Goal: Information Seeking & Learning: Understand process/instructions

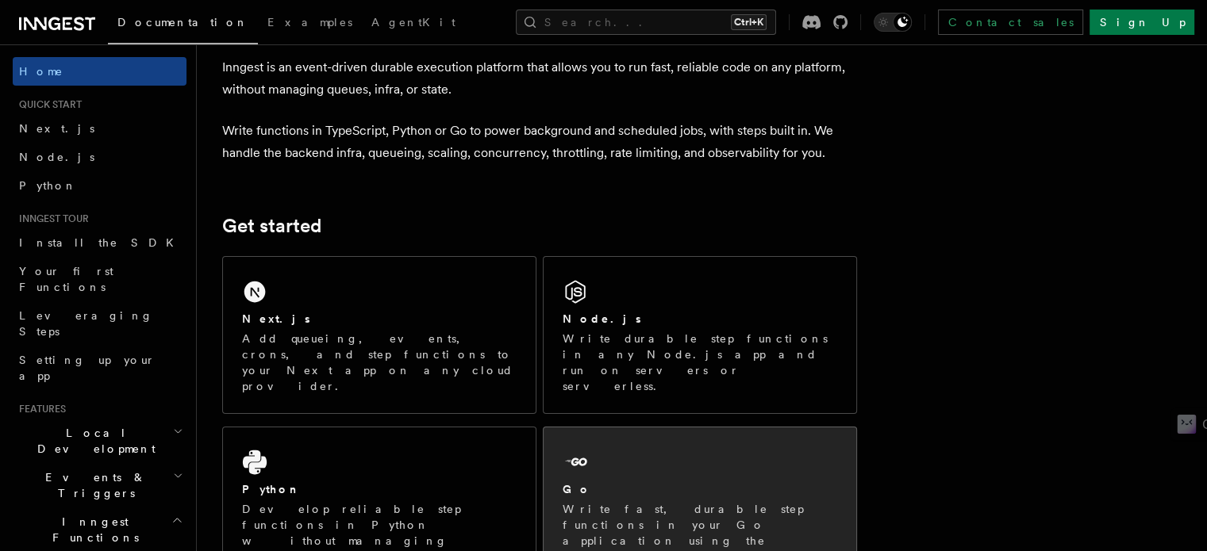
scroll to position [159, 0]
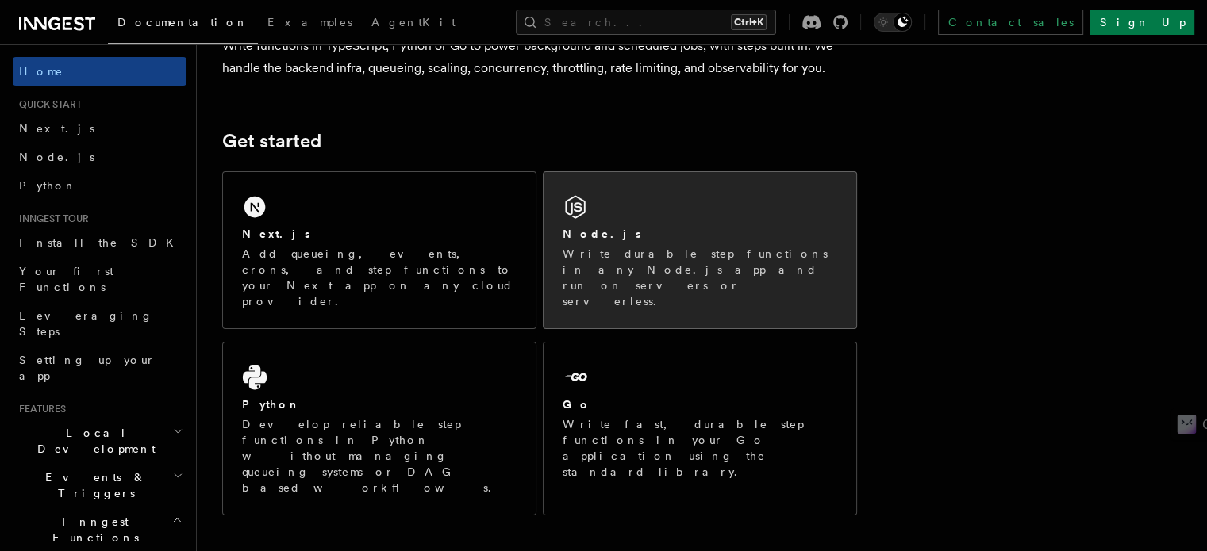
click at [689, 232] on div "Node.js" at bounding box center [699, 234] width 275 height 17
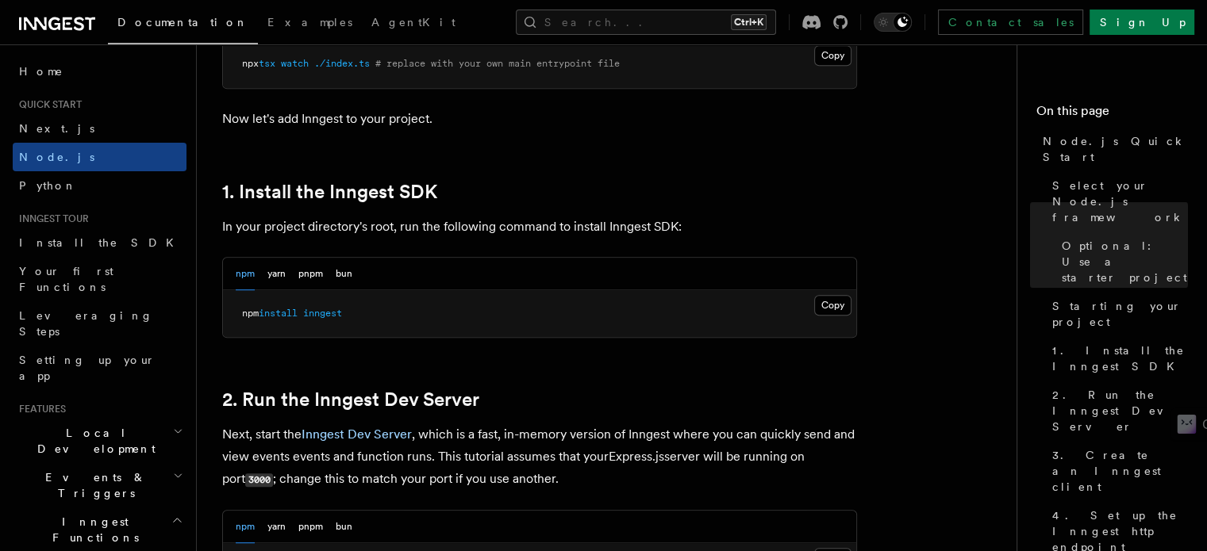
scroll to position [952, 0]
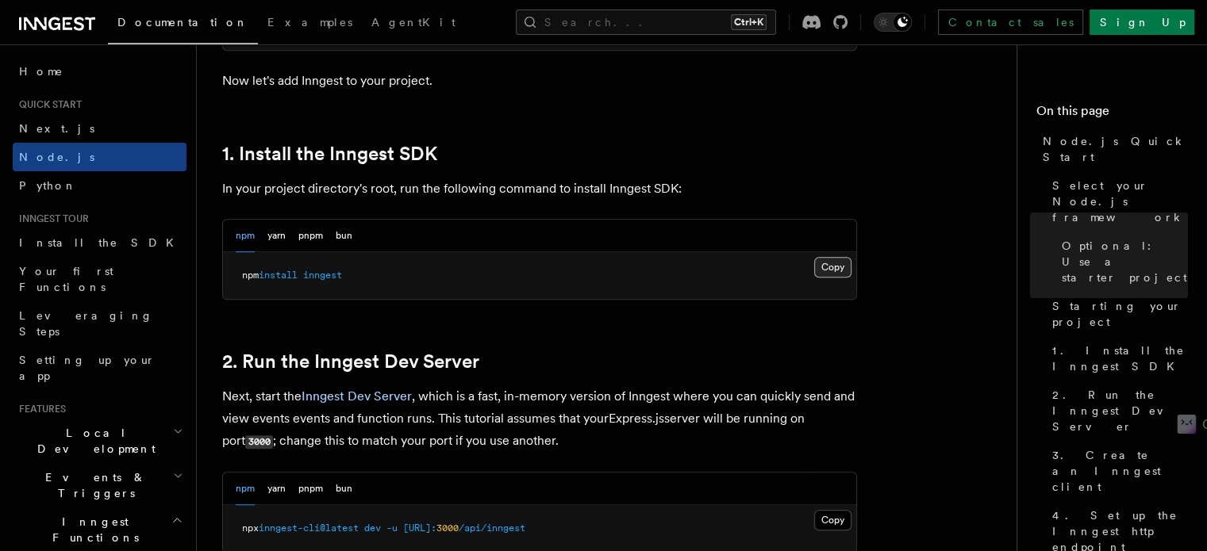
click at [828, 267] on button "Copy Copied" at bounding box center [832, 267] width 37 height 21
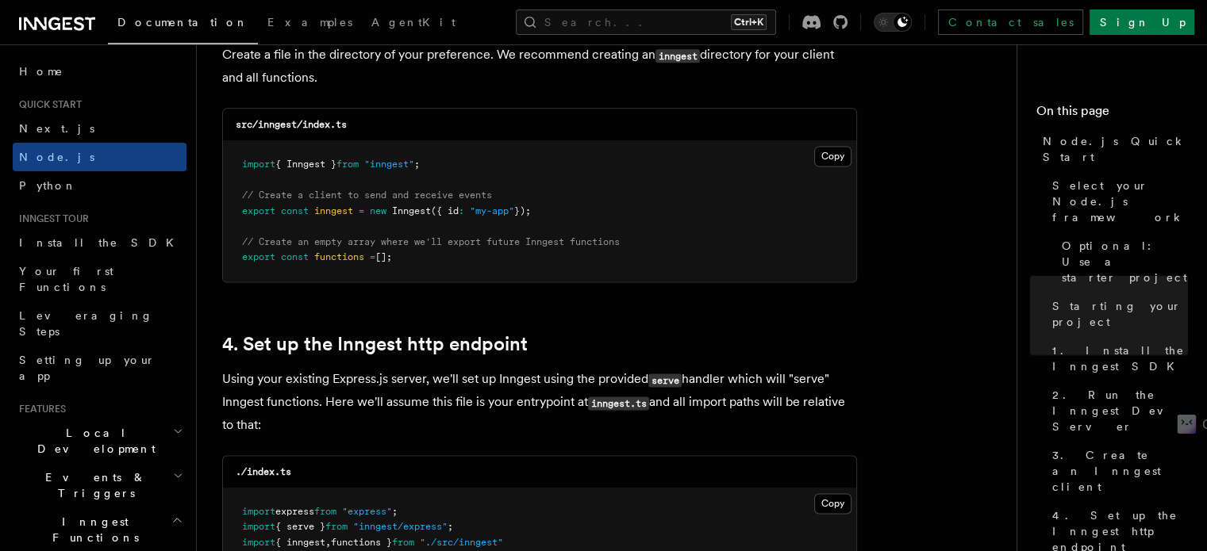
scroll to position [2142, 0]
drag, startPoint x: 424, startPoint y: 163, endPoint x: 232, endPoint y: 167, distance: 192.8
click at [232, 167] on pre "import { Inngest } from "inngest" ; // Create a client to send and receive even…" at bounding box center [539, 210] width 633 height 140
copy span "import { Inngest } from "inngest" ;"
drag, startPoint x: 549, startPoint y: 212, endPoint x: 232, endPoint y: 199, distance: 316.8
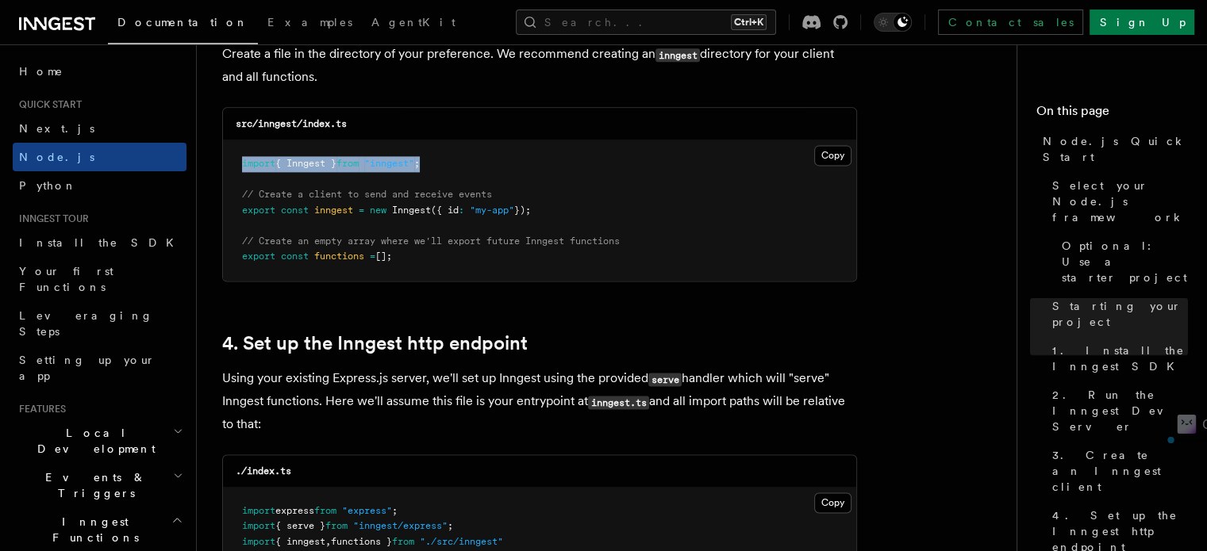
click at [232, 199] on pre "import { Inngest } from "inngest" ; // Create a client to send and receive even…" at bounding box center [539, 210] width 633 height 140
copy code "// Create a client to send and receive events export const inngest = new Innges…"
drag, startPoint x: 422, startPoint y: 261, endPoint x: 217, endPoint y: 248, distance: 205.1
copy code "// Create an empty array where we'll export future Inngest functions export con…"
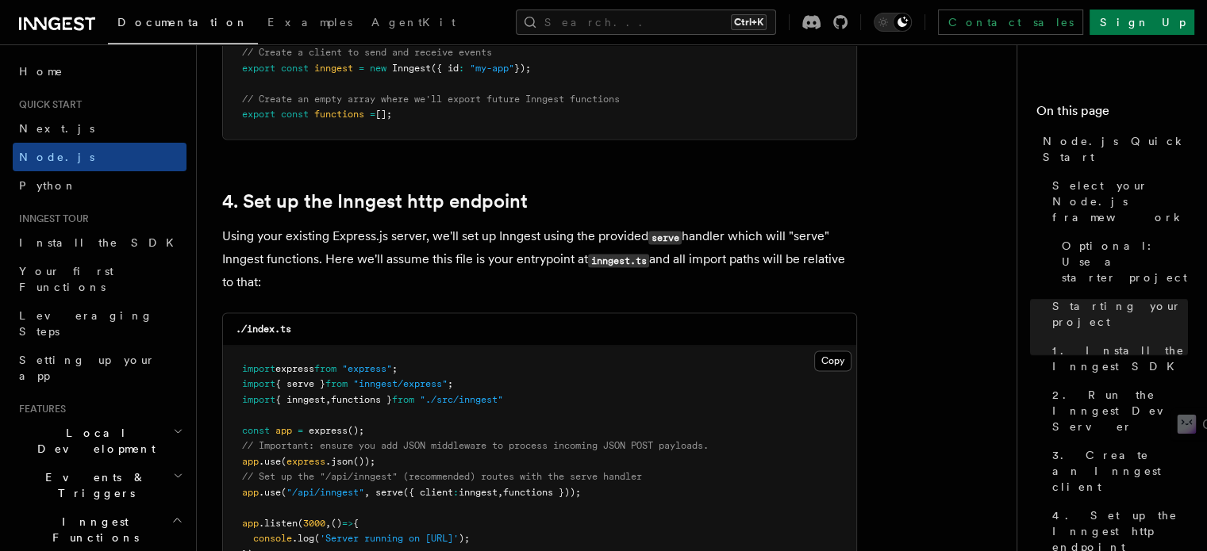
scroll to position [2539, 0]
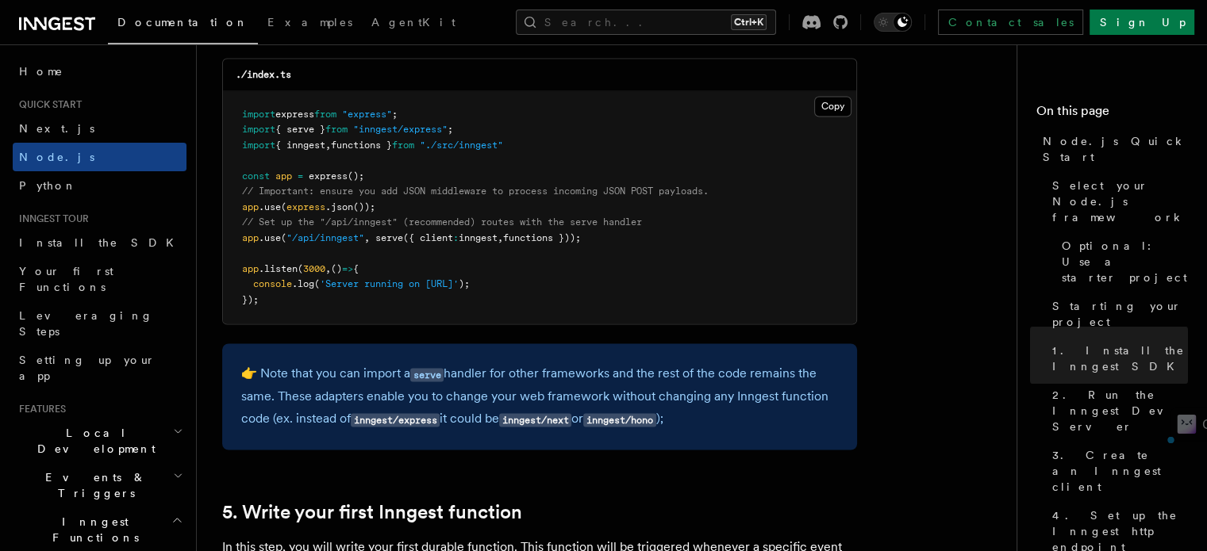
drag, startPoint x: 609, startPoint y: 236, endPoint x: 235, endPoint y: 243, distance: 374.5
click at [235, 243] on pre "import express from "express" ; import { serve } from "inngest/express" ; impor…" at bounding box center [539, 207] width 633 height 233
copy span "app .use ( "/api/inngest" , serve ({ client : inngest , functions }));"
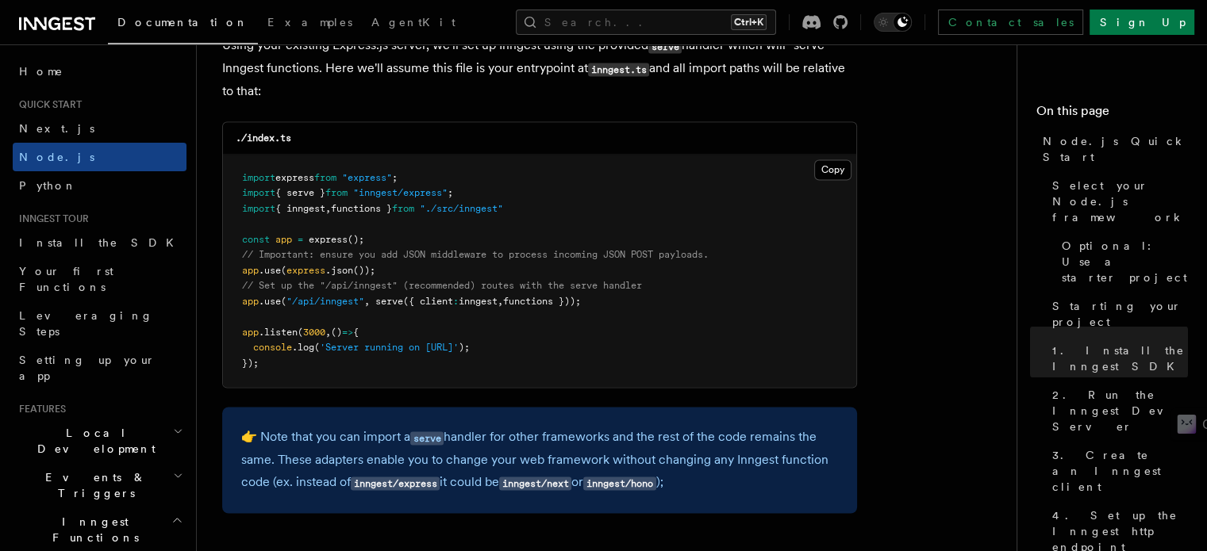
scroll to position [2380, 0]
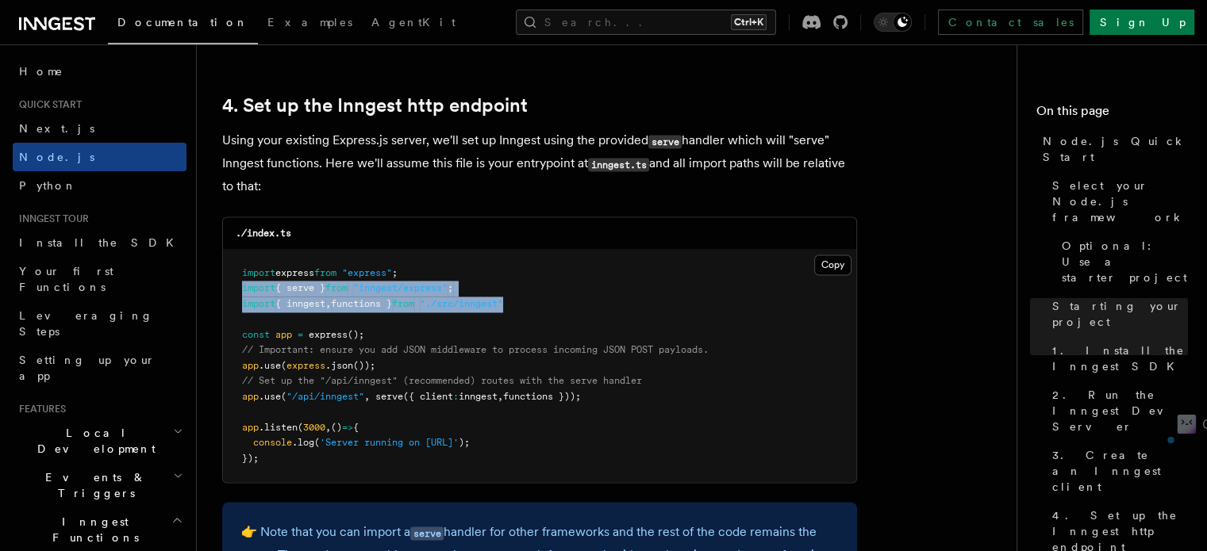
drag, startPoint x: 509, startPoint y: 301, endPoint x: 232, endPoint y: 291, distance: 277.1
click at [230, 291] on pre "import express from "express" ; import { serve } from "inngest/express" ; impor…" at bounding box center [539, 366] width 633 height 233
copy code "import { serve } from "inngest/express" ; import { inngest , functions } from "…"
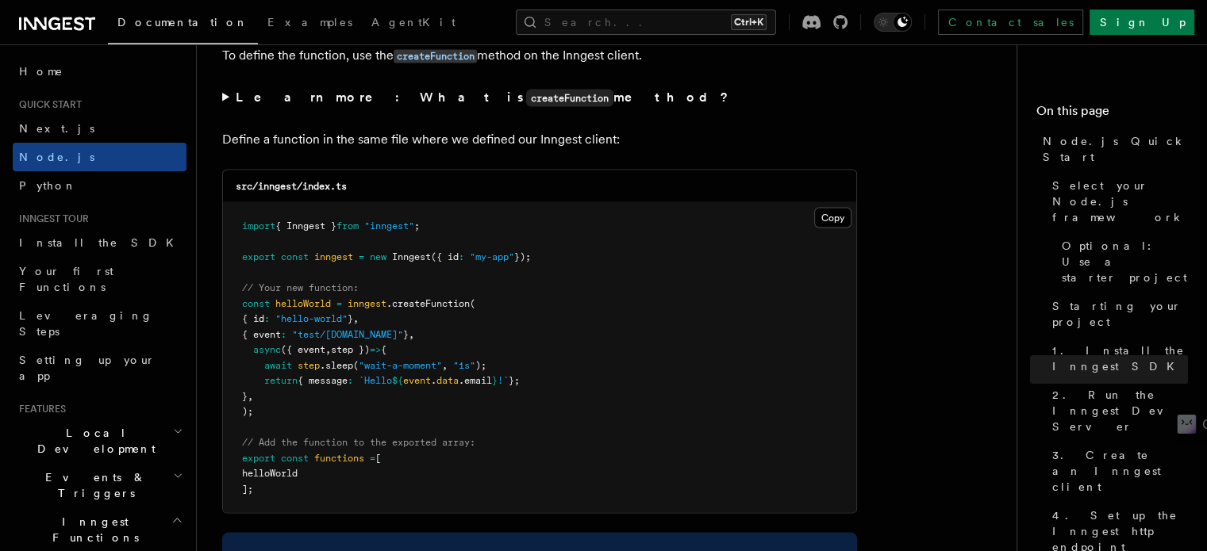
scroll to position [3173, 0]
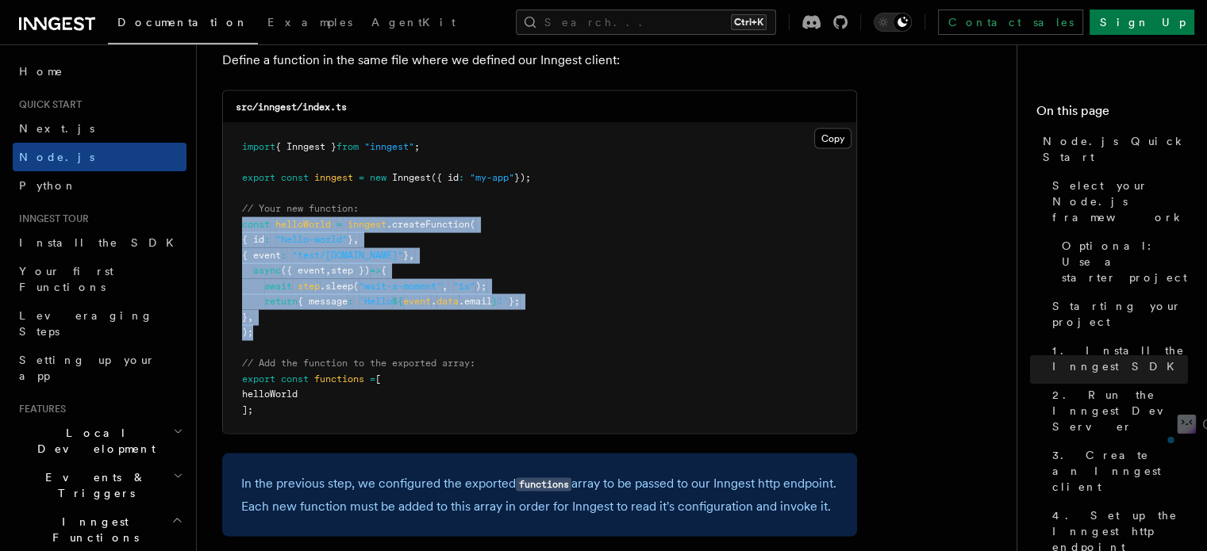
drag, startPoint x: 251, startPoint y: 334, endPoint x: 239, endPoint y: 226, distance: 108.6
click at [239, 226] on pre "import { Inngest } from "inngest" ; export const inngest = new Inngest ({ id : …" at bounding box center [539, 279] width 633 height 310
copy code "const helloWorld = inngest .createFunction ( { id : "hello-world" } , { event :…"
